Goal: Task Accomplishment & Management: Use online tool/utility

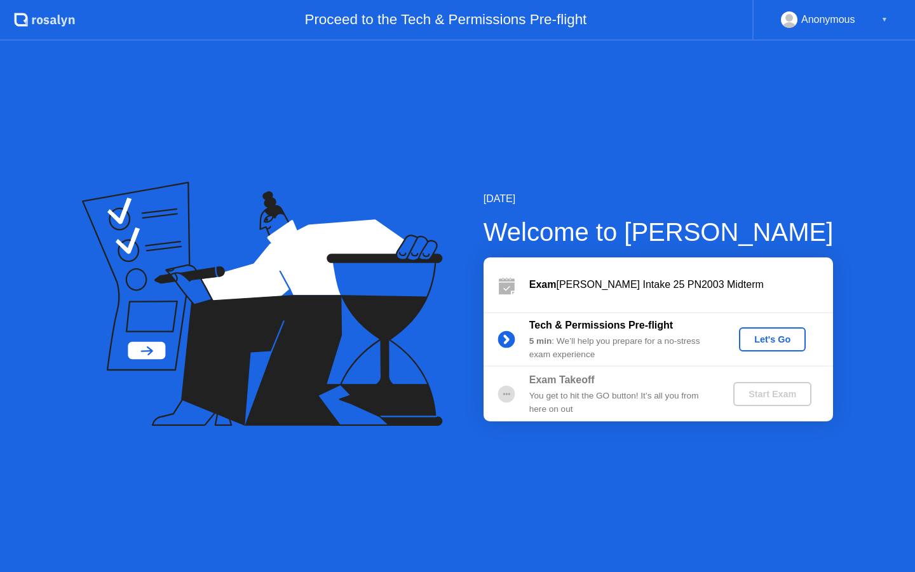
click at [788, 338] on div "Let's Go" at bounding box center [772, 339] width 57 height 10
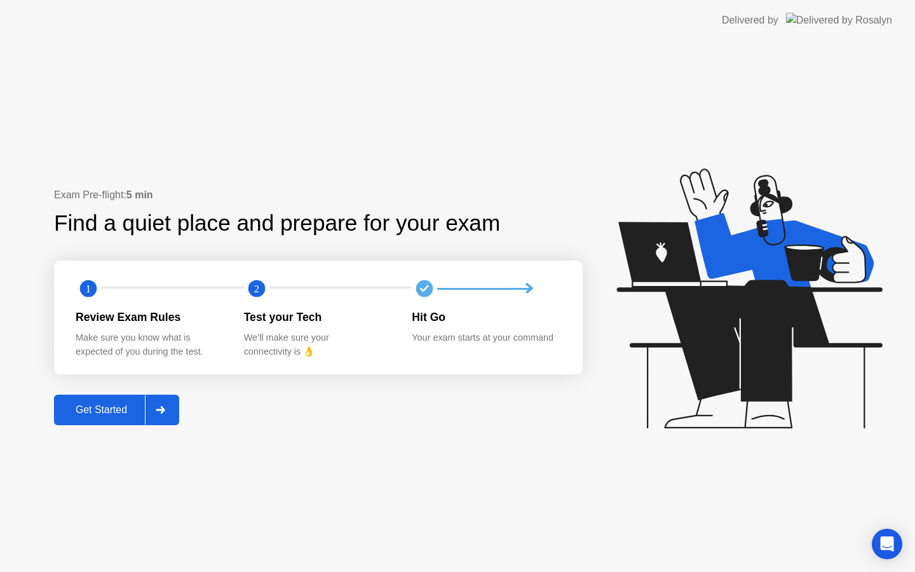
click at [98, 400] on button "Get Started" at bounding box center [116, 410] width 125 height 31
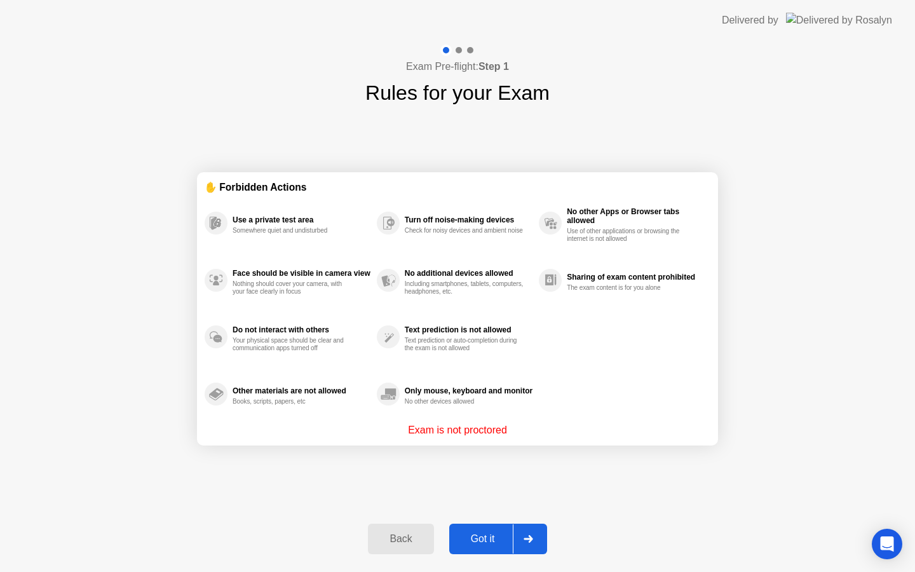
click at [503, 541] on div "Got it" at bounding box center [483, 538] width 60 height 11
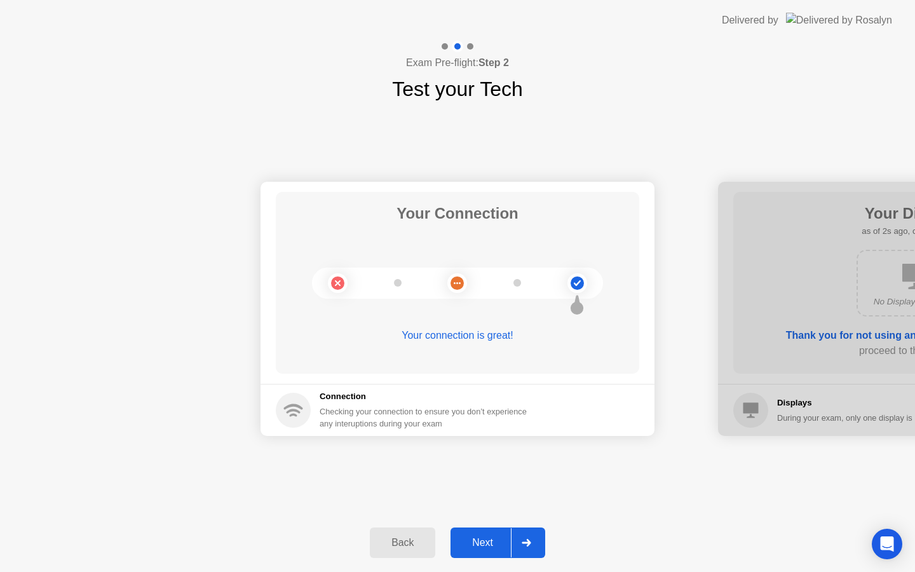
click at [490, 543] on div "Next" at bounding box center [482, 542] width 57 height 11
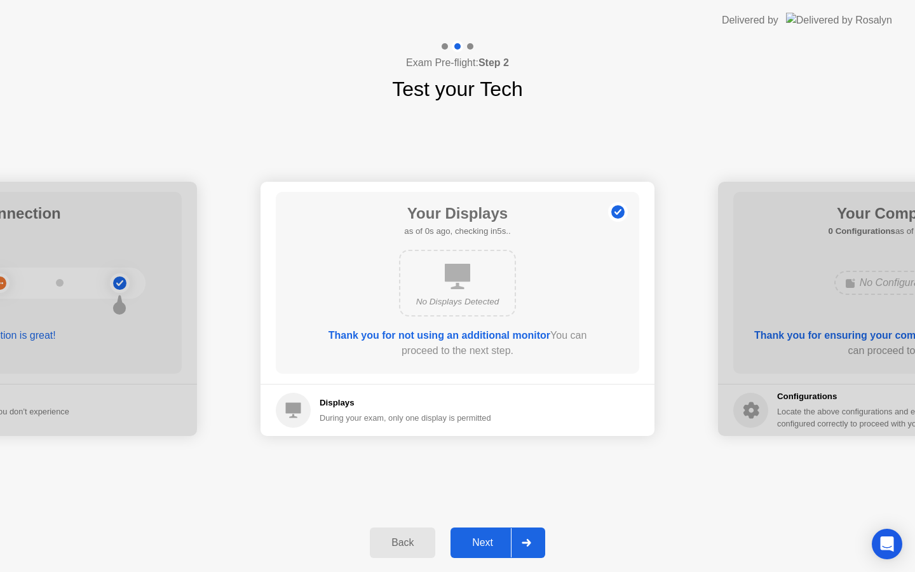
click at [490, 543] on div "Next" at bounding box center [482, 542] width 57 height 11
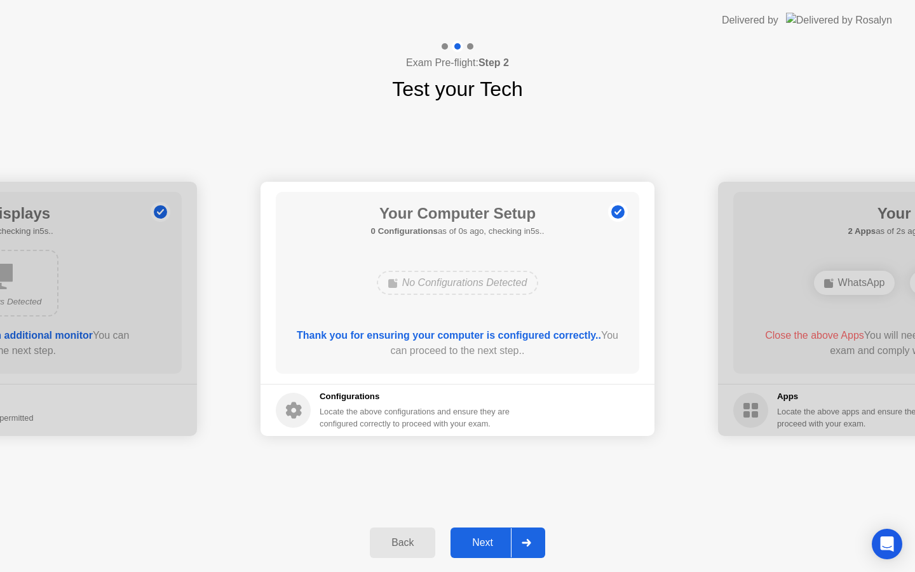
click at [490, 543] on div "Next" at bounding box center [482, 542] width 57 height 11
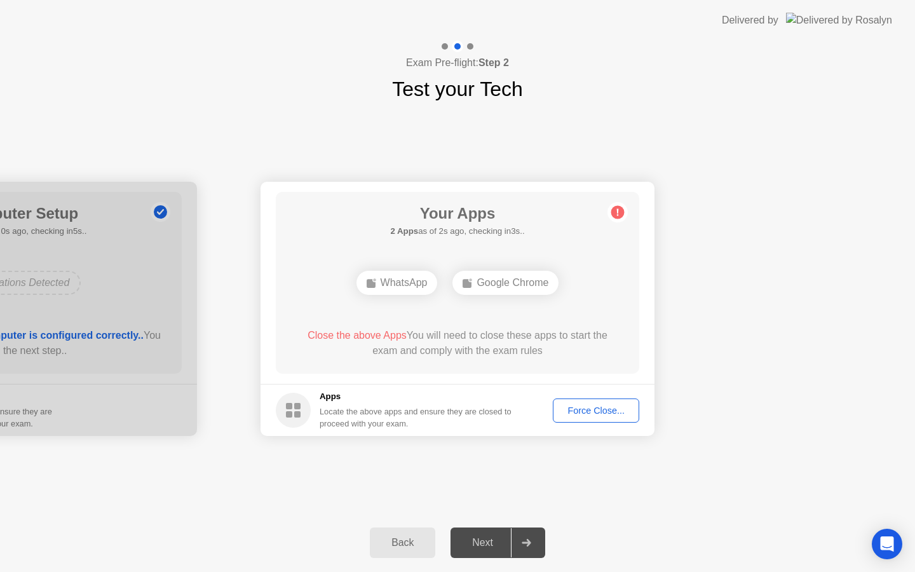
click at [618, 415] on div "Force Close..." at bounding box center [596, 411] width 78 height 10
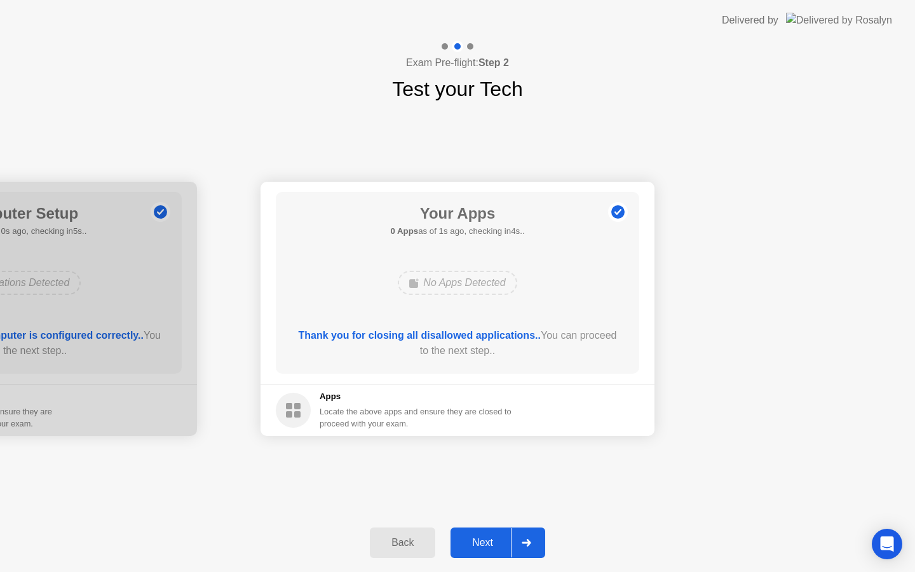
click at [494, 548] on div "Next" at bounding box center [482, 542] width 57 height 11
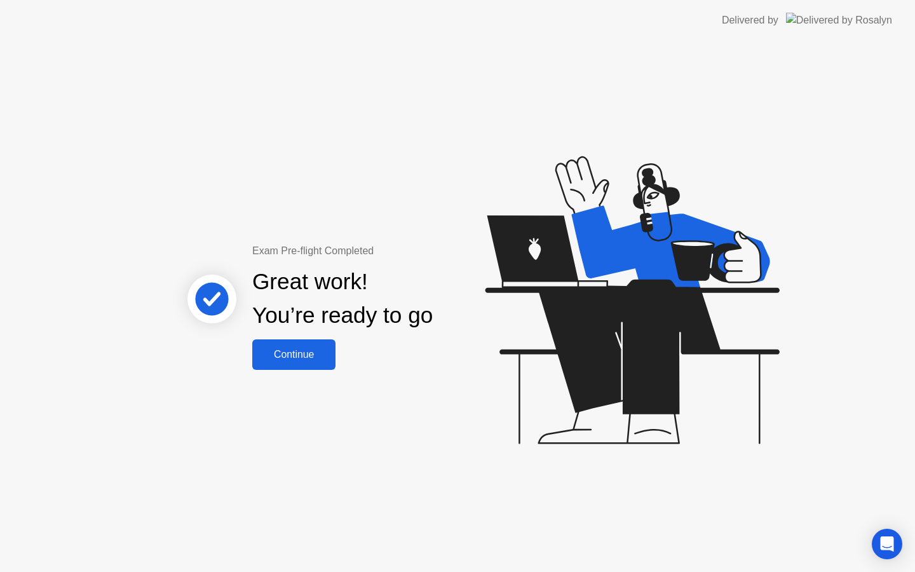
click at [310, 359] on div "Continue" at bounding box center [294, 354] width 76 height 11
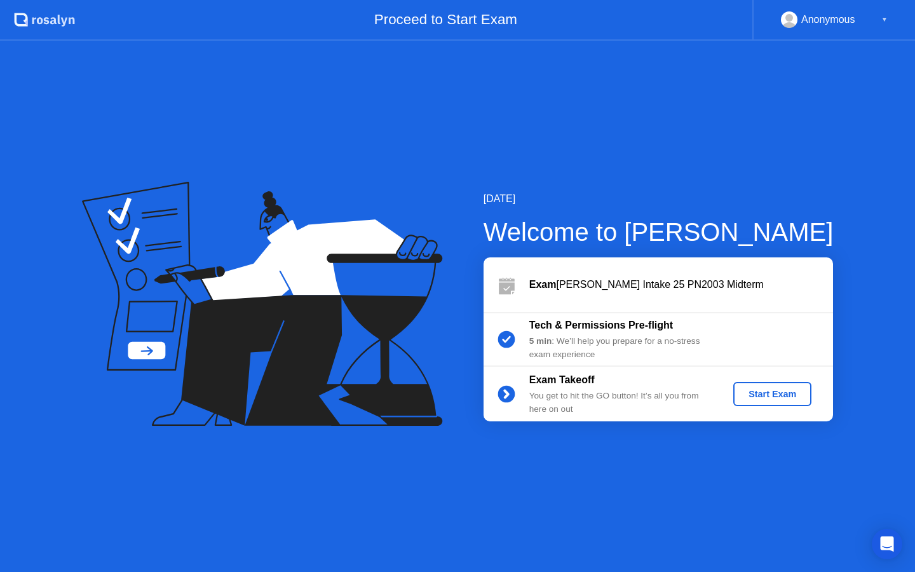
click at [756, 394] on div "Start Exam" at bounding box center [773, 394] width 68 height 10
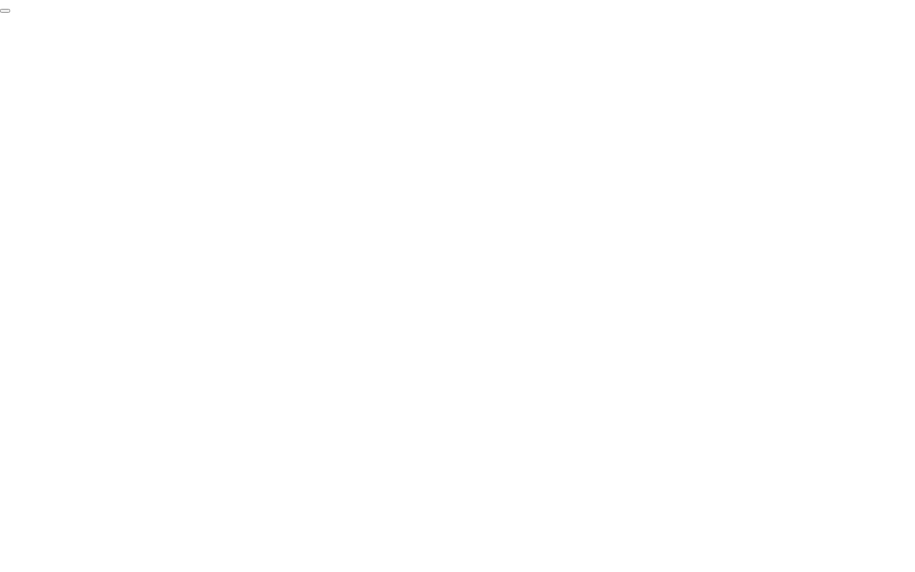
click at [10, 13] on button "End Proctoring Session" at bounding box center [5, 11] width 10 height 4
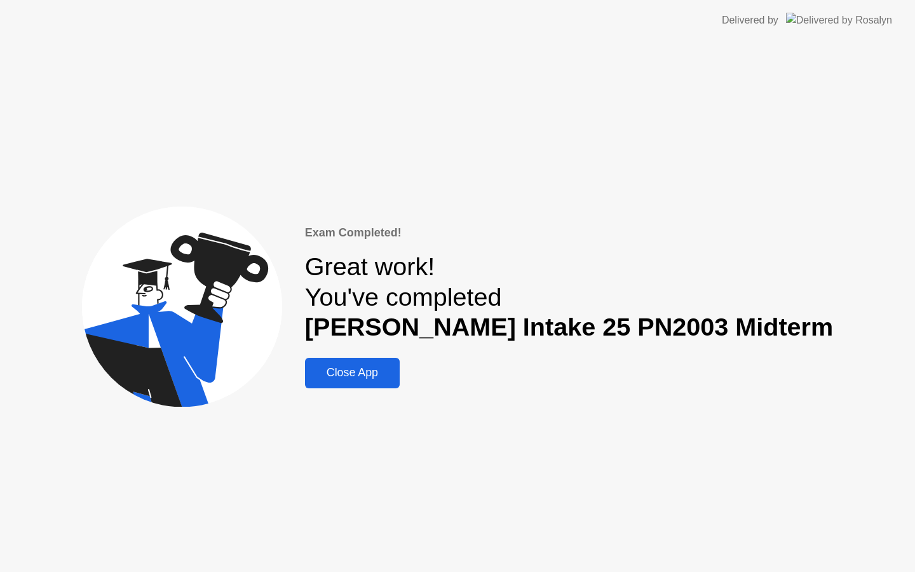
click at [390, 382] on button "Close App" at bounding box center [352, 373] width 95 height 31
